Goal: Transaction & Acquisition: Book appointment/travel/reservation

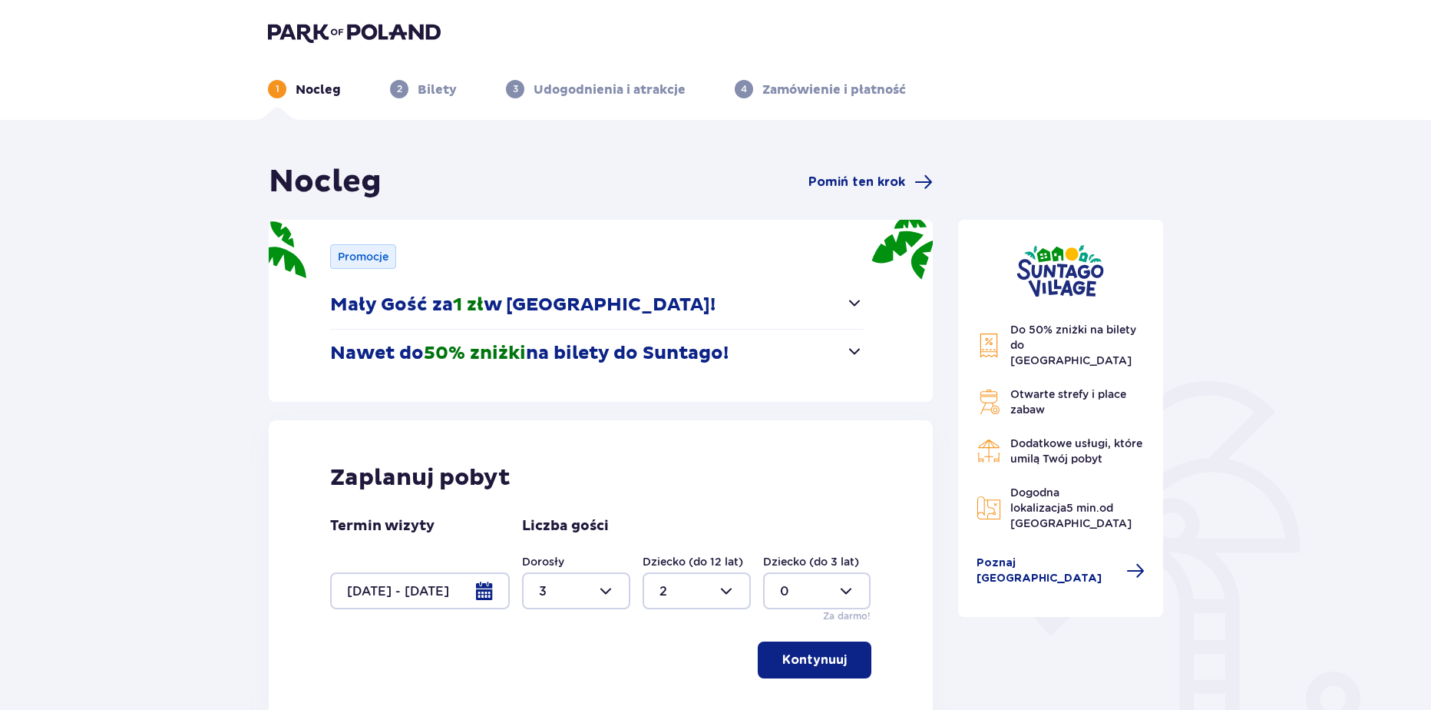
click at [360, 34] on img at bounding box center [354, 33] width 173 height 22
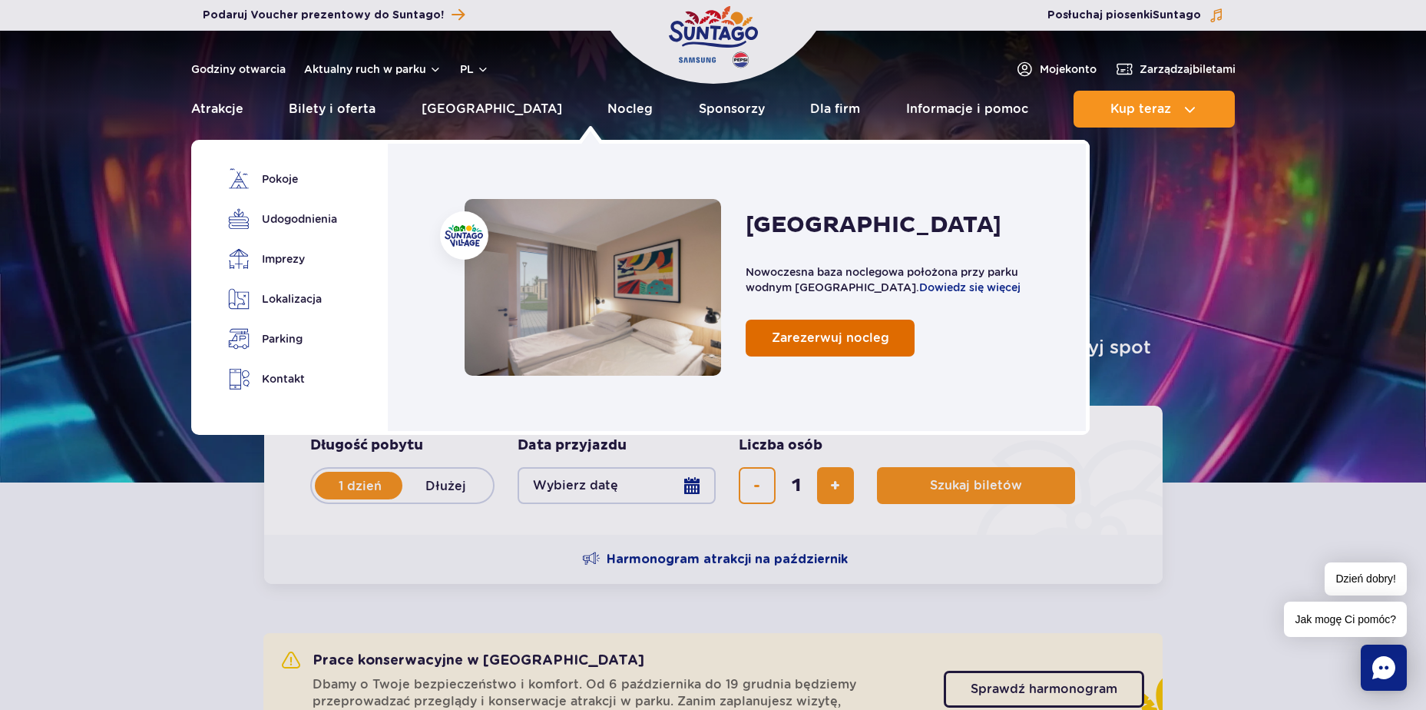
click at [889, 335] on link "Zarezerwuj nocleg" at bounding box center [830, 337] width 169 height 37
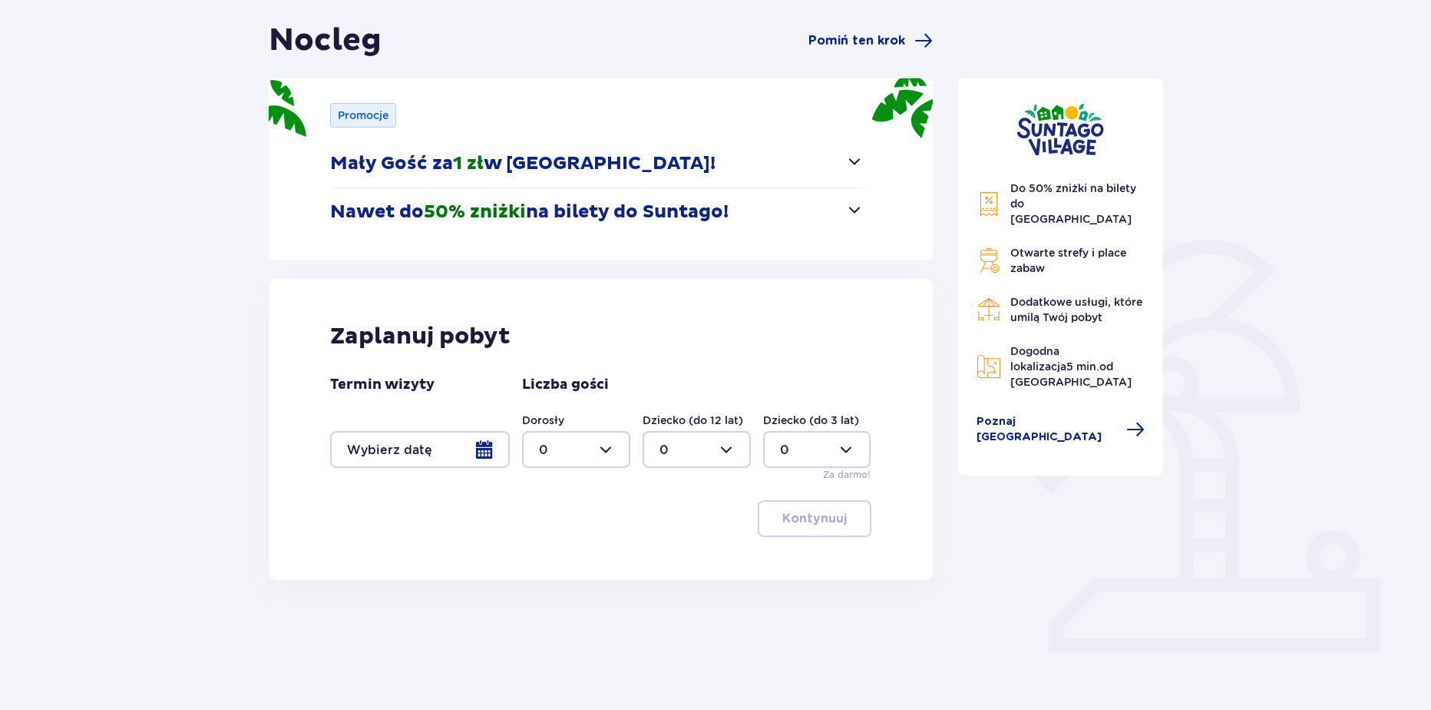
scroll to position [144, 0]
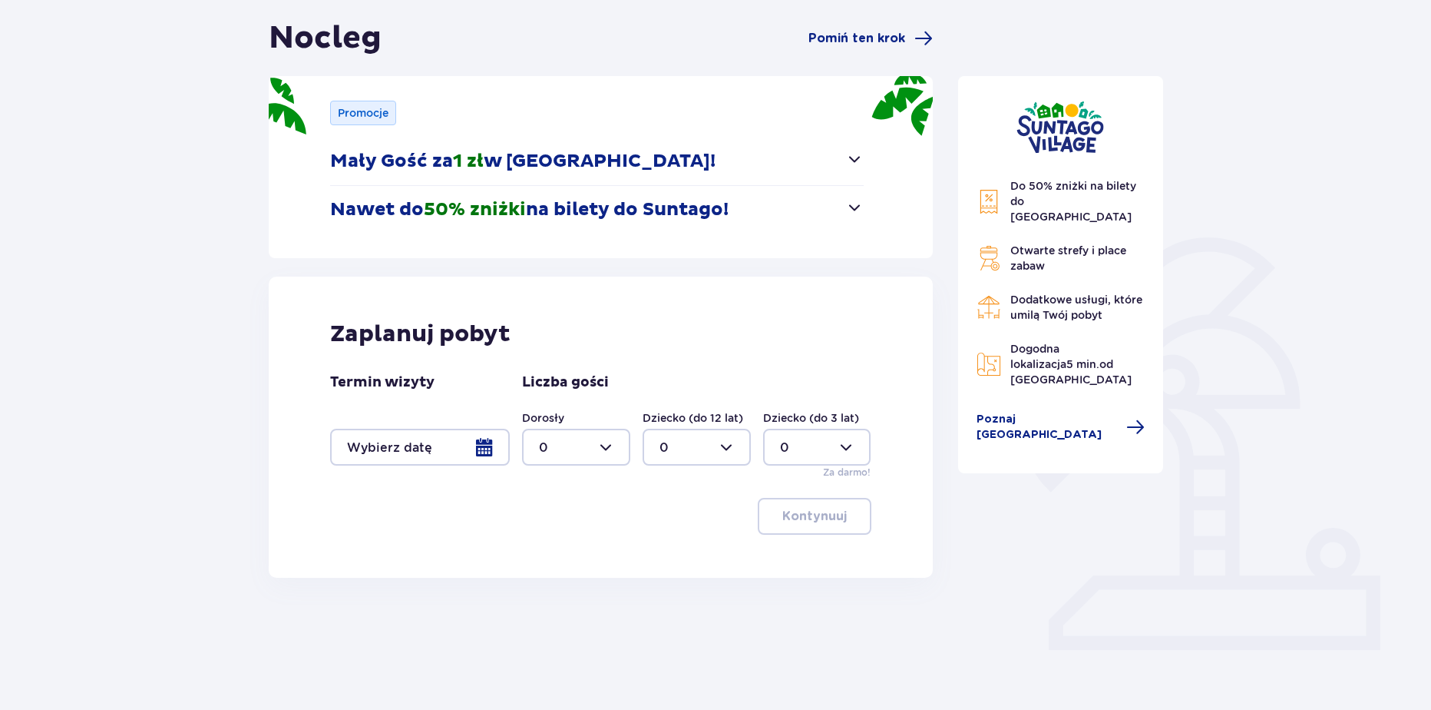
click at [835, 450] on div at bounding box center [817, 447] width 108 height 37
click at [789, 512] on span "1" at bounding box center [817, 526] width 105 height 32
type input "1"
click at [494, 447] on div at bounding box center [420, 447] width 180 height 37
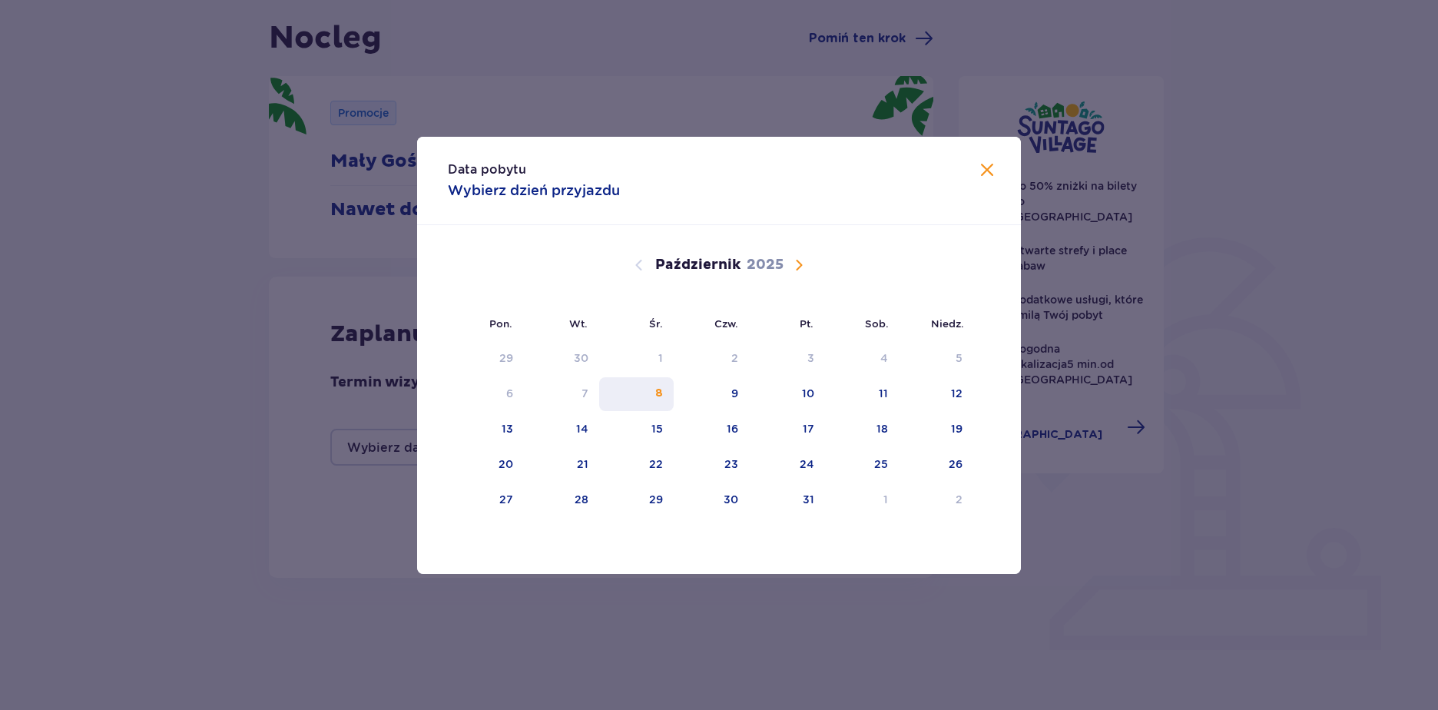
click at [666, 391] on div "8" at bounding box center [636, 394] width 74 height 34
click at [707, 394] on div "9" at bounding box center [712, 394] width 76 height 34
type input "[DATE] - [DATE]"
type input "0"
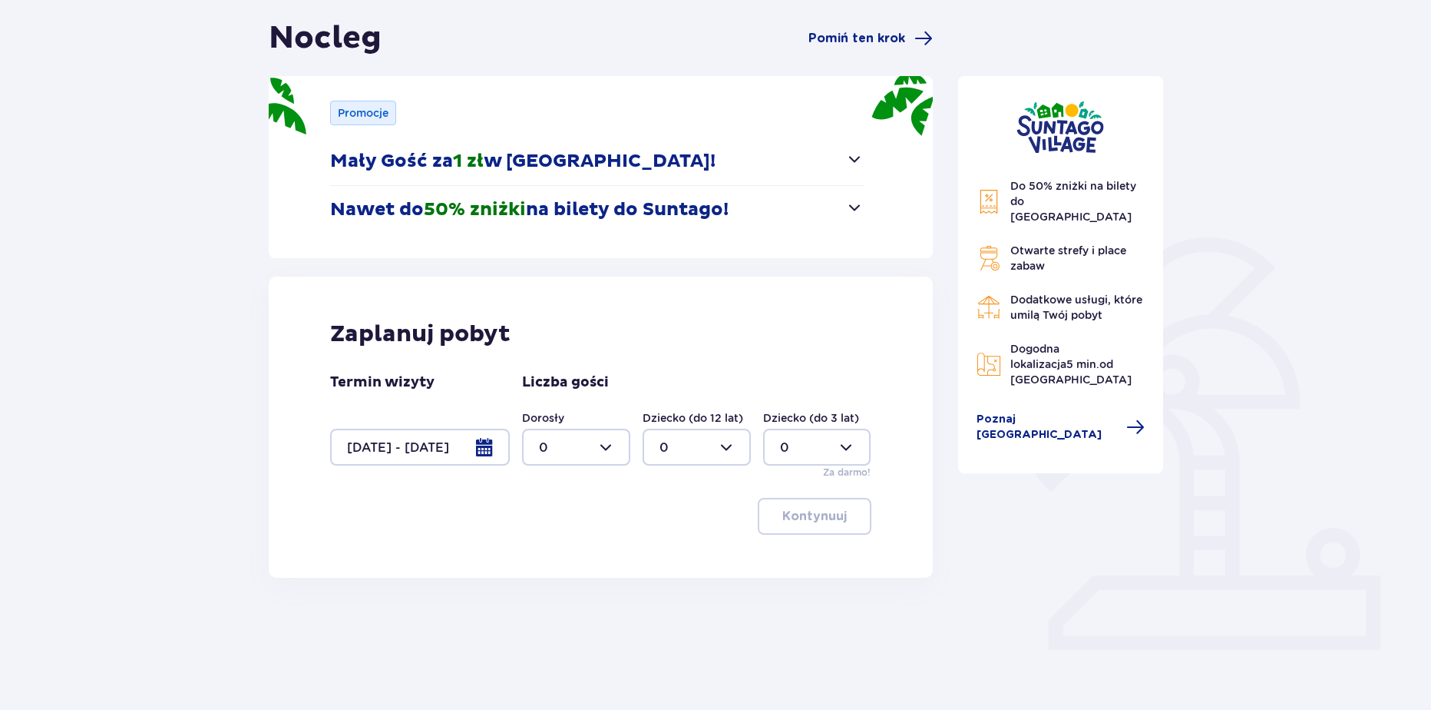
click at [594, 453] on div at bounding box center [576, 447] width 108 height 37
click at [548, 563] on div "2" at bounding box center [576, 558] width 74 height 17
type input "2"
click at [680, 455] on div at bounding box center [697, 447] width 108 height 37
click at [663, 529] on p "1" at bounding box center [662, 526] width 5 height 17
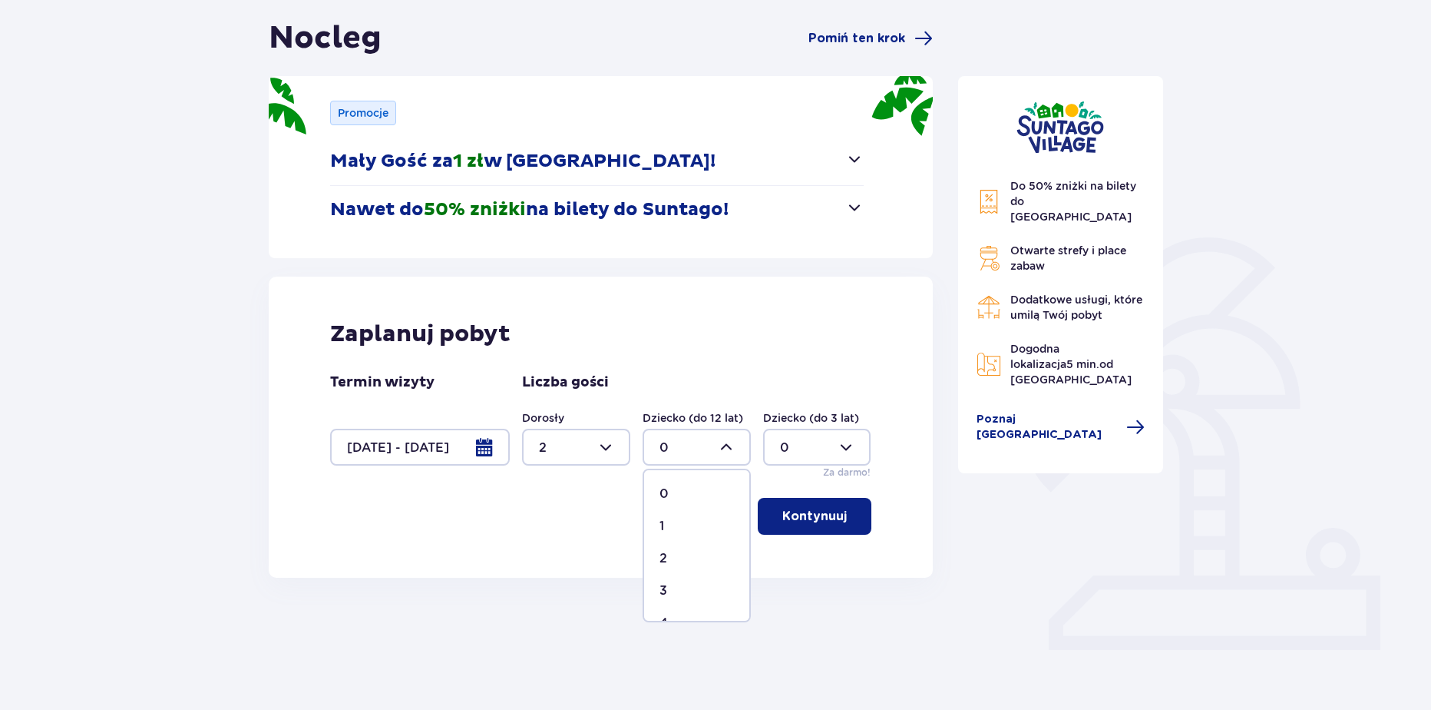
type input "1"
click at [786, 450] on div at bounding box center [817, 447] width 108 height 37
click at [787, 529] on div "1" at bounding box center [817, 526] width 74 height 17
type input "1"
drag, startPoint x: 803, startPoint y: 513, endPoint x: 657, endPoint y: 471, distance: 151.2
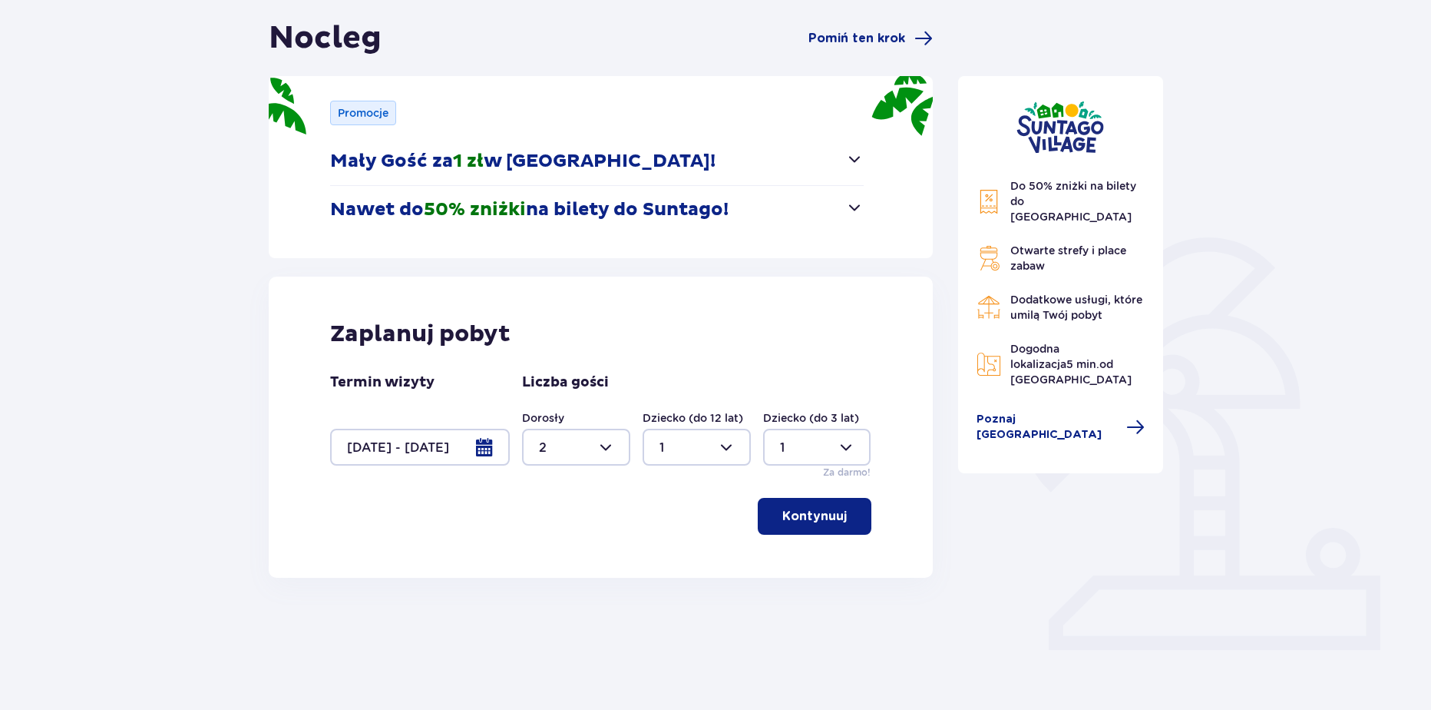
click at [802, 515] on p "Kontynuuj" at bounding box center [815, 516] width 65 height 17
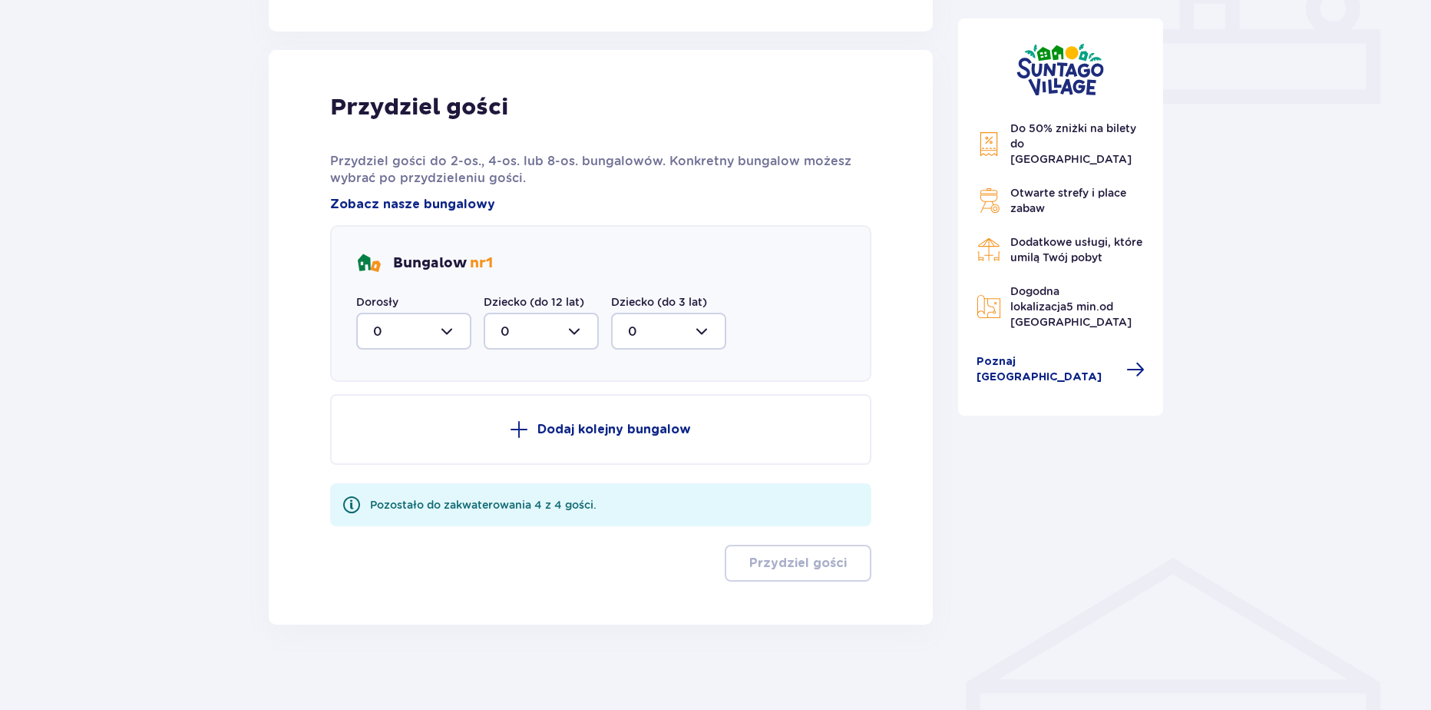
scroll to position [697, 0]
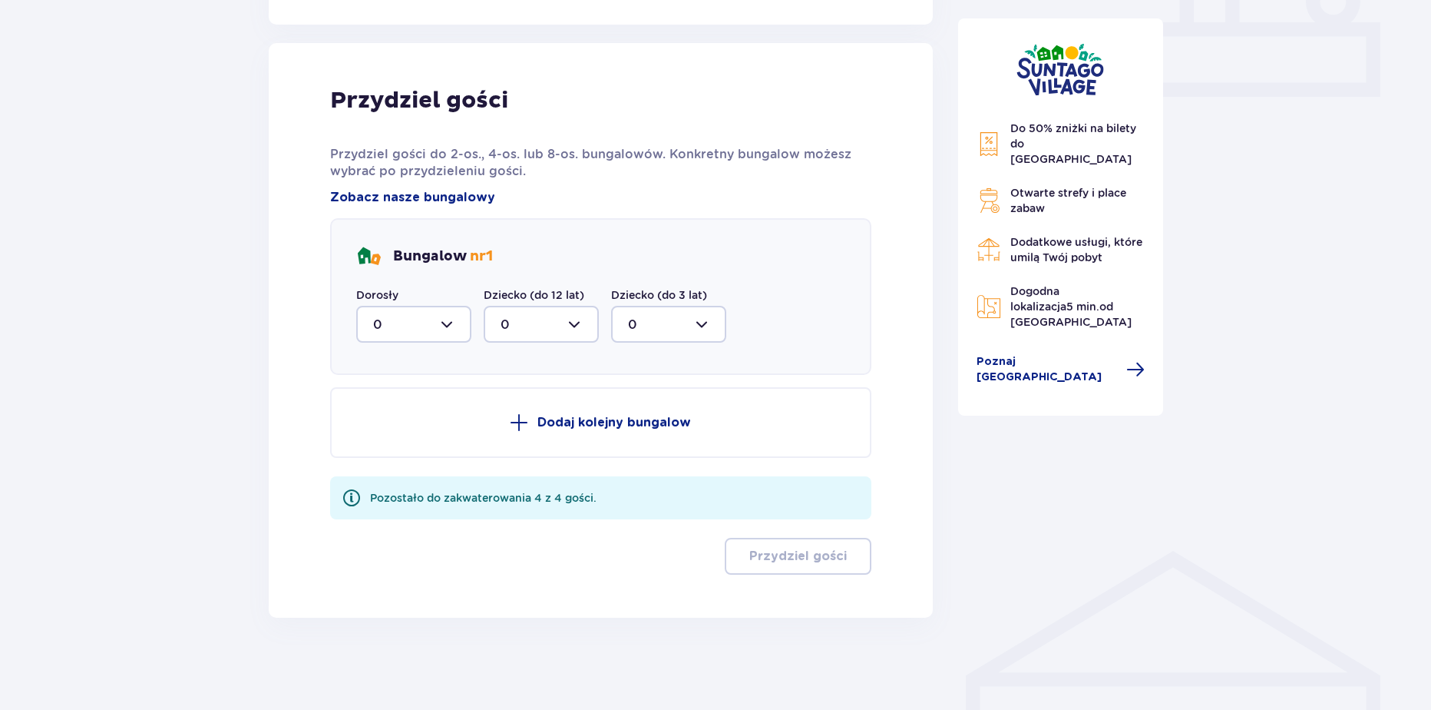
click at [399, 346] on div "Bungalow nr 1 Dorosły 0 Dziecko (do 12 lat) 0 Dziecko (do 3 lat) 0" at bounding box center [600, 296] width 541 height 157
click at [412, 339] on div at bounding box center [413, 324] width 115 height 37
click at [384, 440] on div "2" at bounding box center [413, 435] width 81 height 17
type input "2"
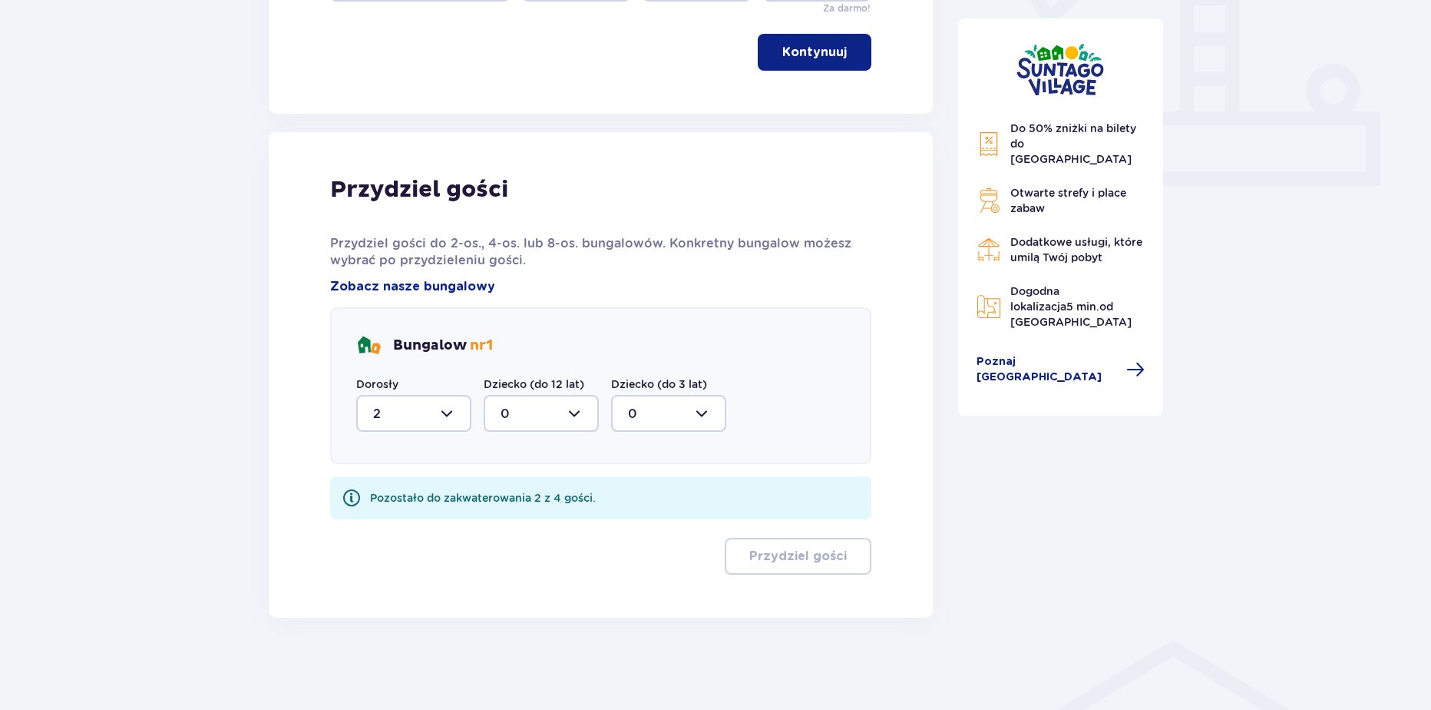
click at [515, 409] on div at bounding box center [541, 413] width 115 height 37
click at [511, 493] on div "1" at bounding box center [541, 492] width 81 height 17
type input "1"
click at [670, 412] on div at bounding box center [668, 413] width 115 height 37
click at [631, 498] on p "1" at bounding box center [630, 492] width 5 height 17
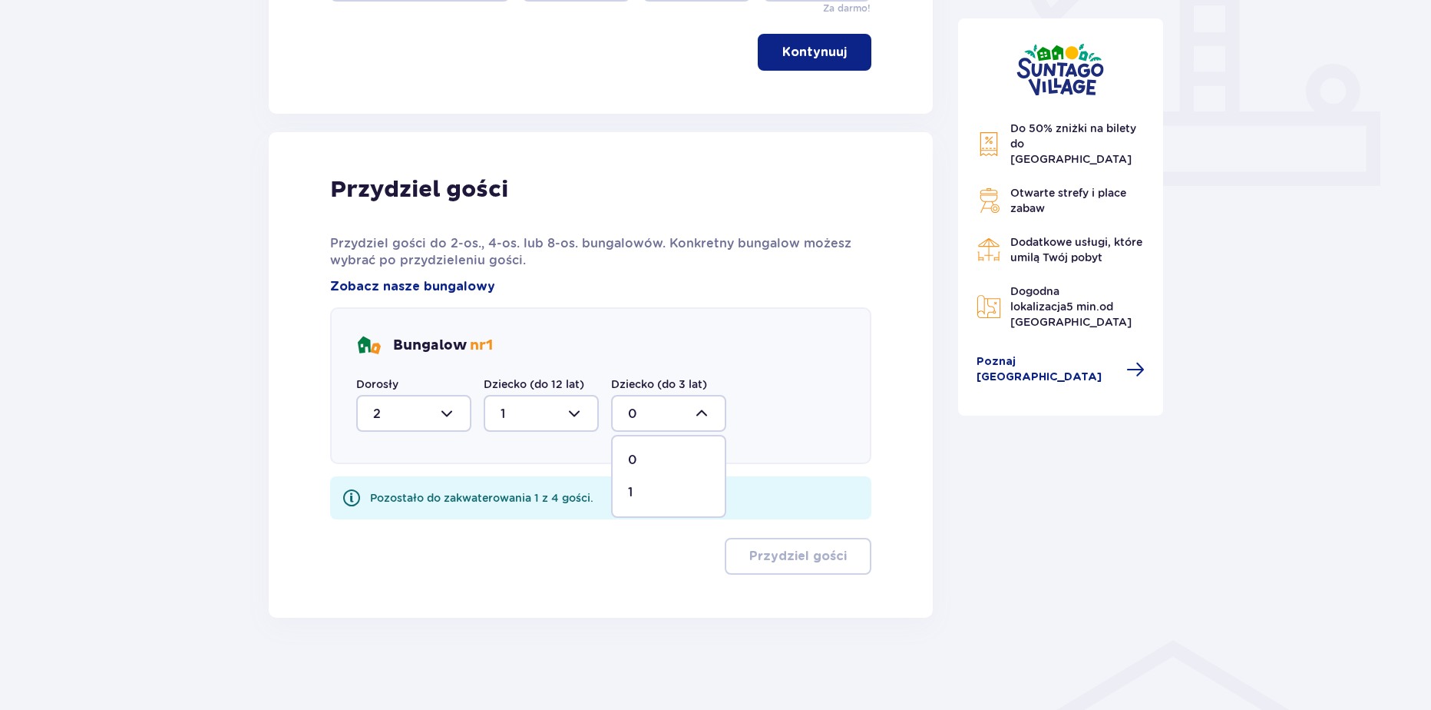
type input "1"
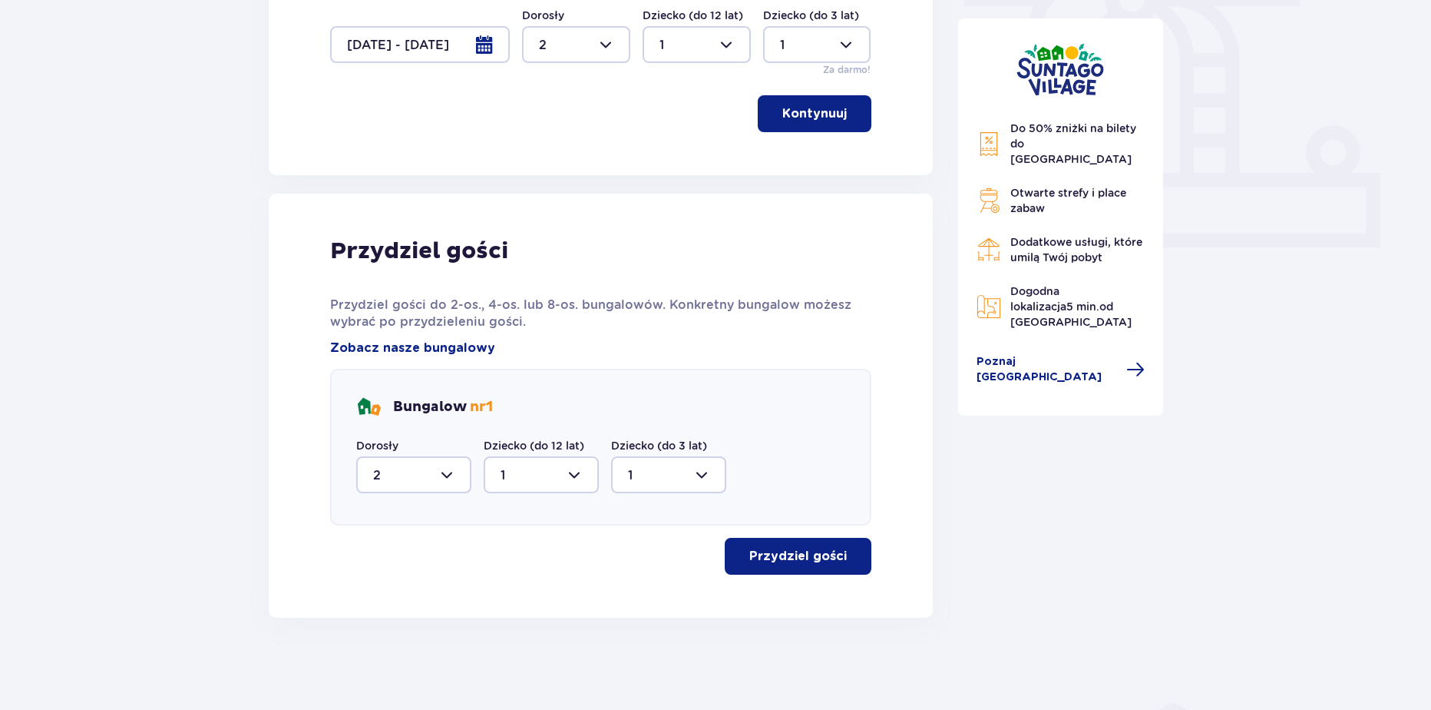
click at [796, 563] on p "Przydziel gości" at bounding box center [799, 556] width 98 height 17
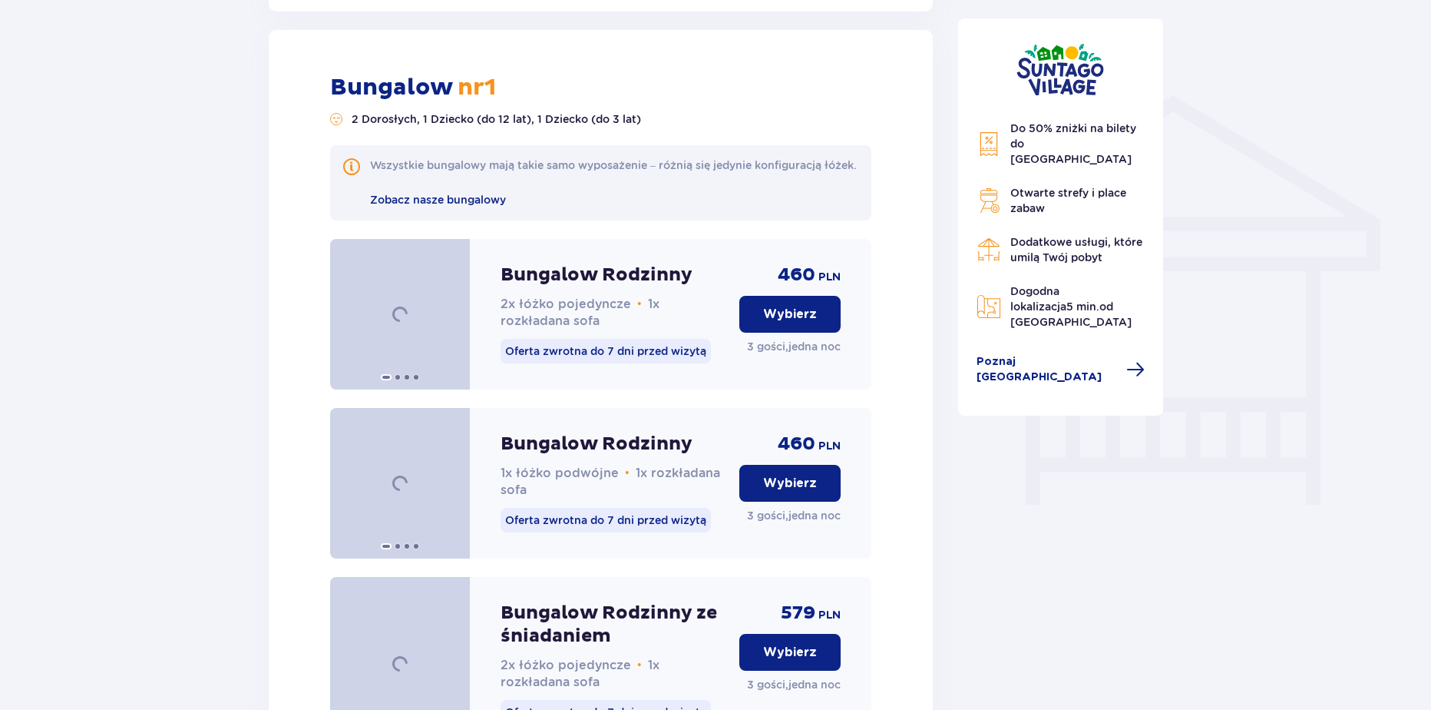
scroll to position [1163, 0]
